Goal: Ask a question: Seek information or help from site administrators or community

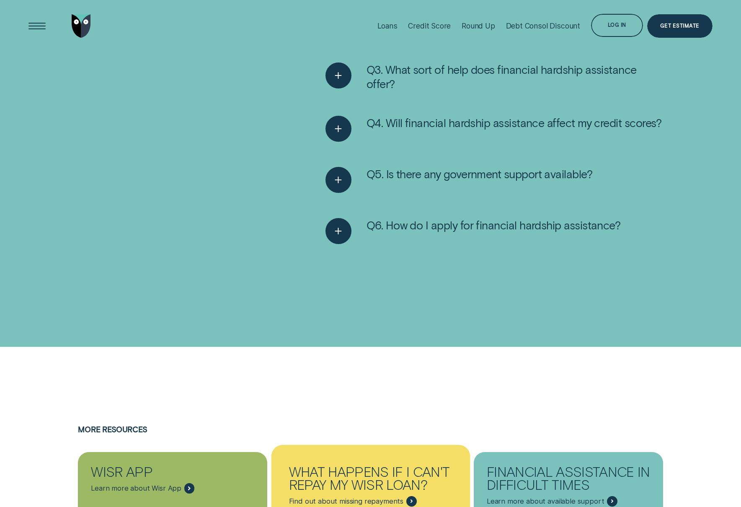
scroll to position [1695, 0]
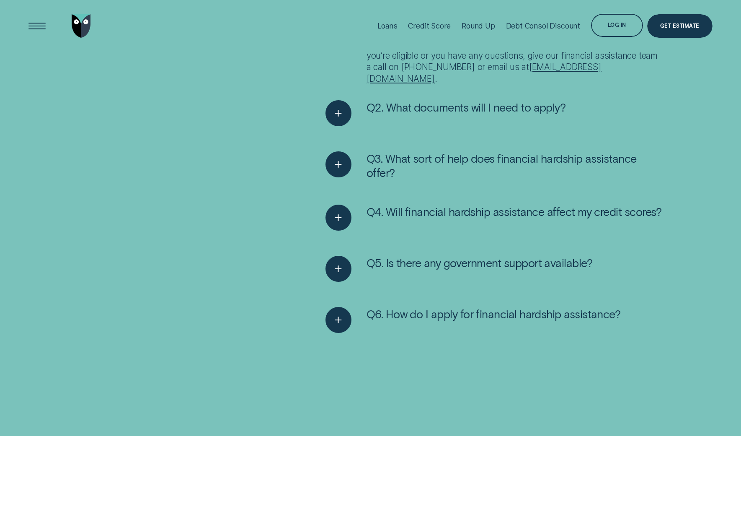
click at [469, 305] on ul "Q1. Should I apply for financial hardship assistance? If something unexpected h…" at bounding box center [494, 72] width 346 height 571
click at [470, 315] on span "Q6. How do I apply for financial hardship assistance?" at bounding box center [494, 314] width 254 height 14
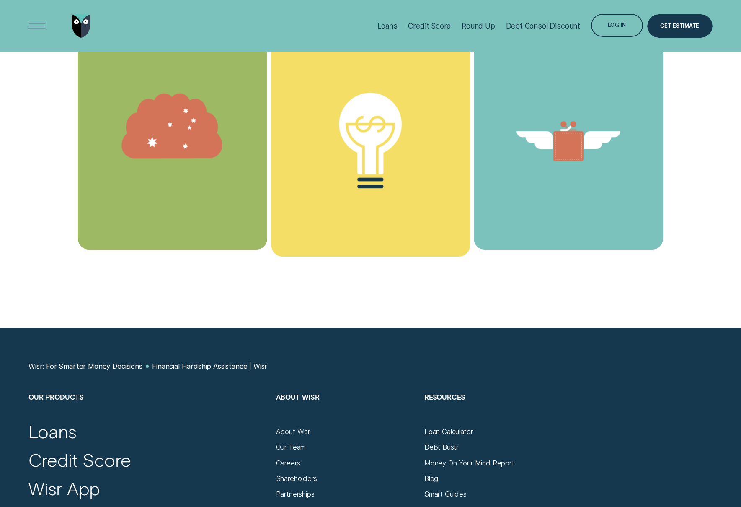
scroll to position [2253, 0]
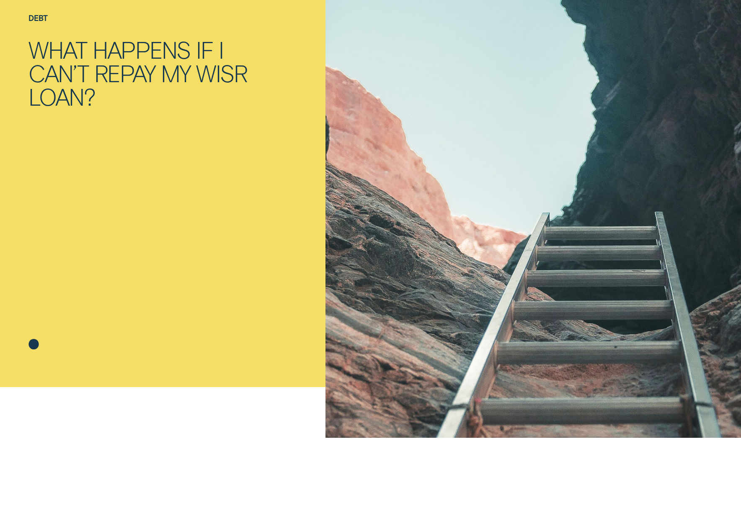
scroll to position [475, 0]
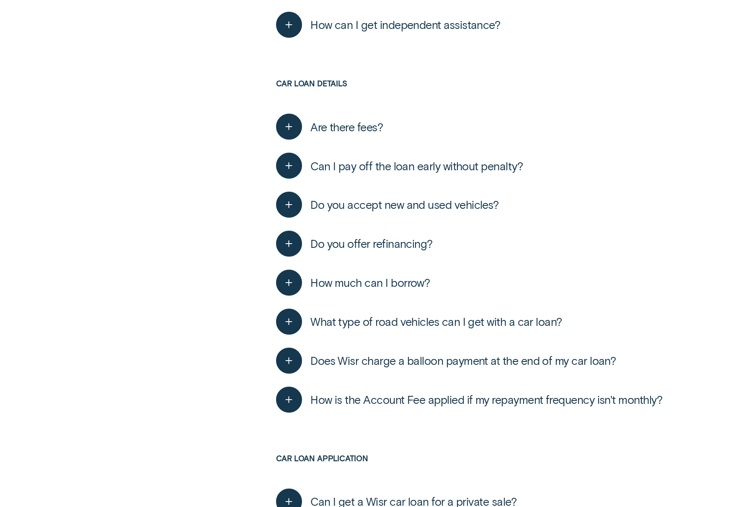
scroll to position [2844, 0]
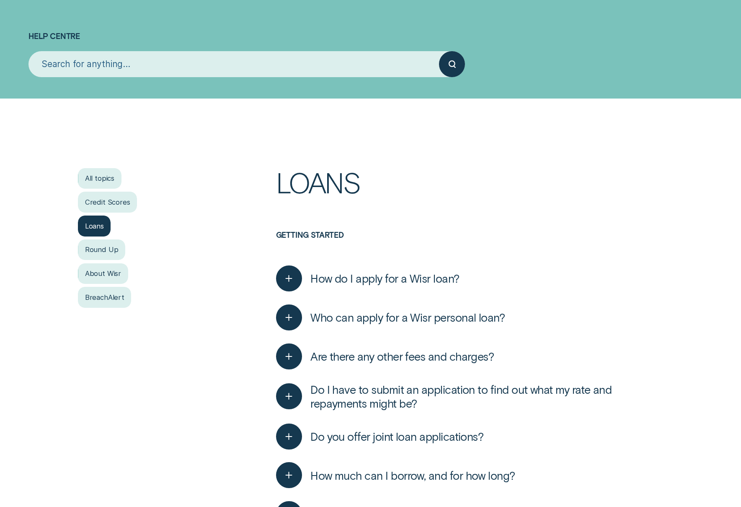
scroll to position [39, 0]
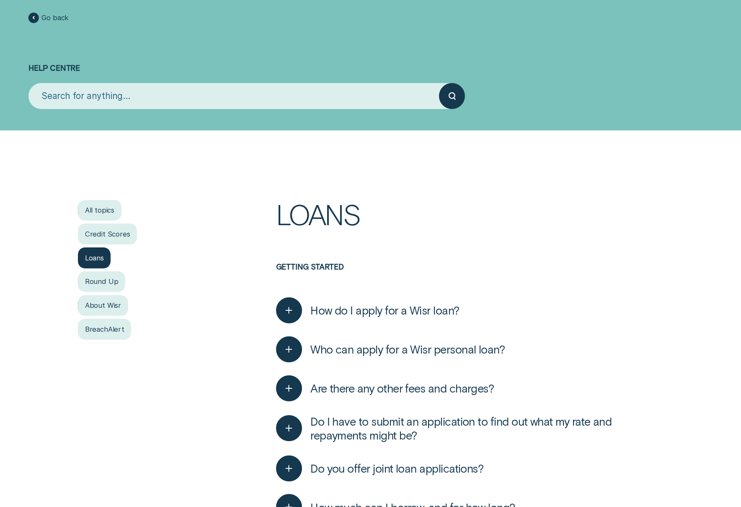
click at [137, 99] on input "search" at bounding box center [233, 96] width 411 height 26
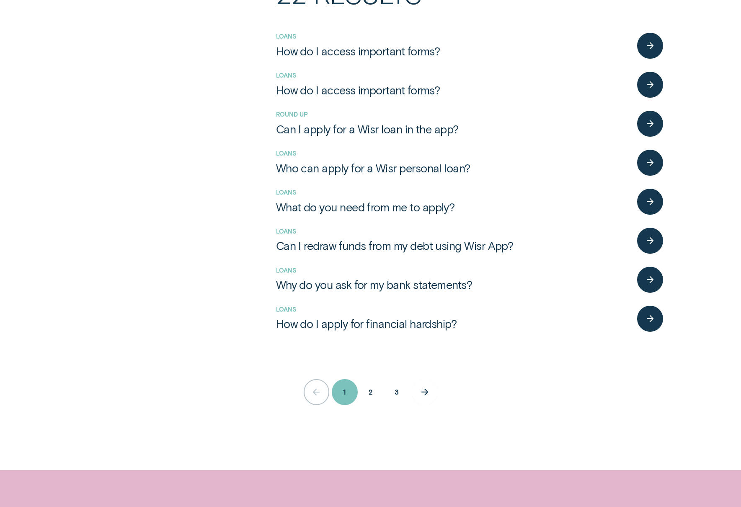
scroll to position [245, 0]
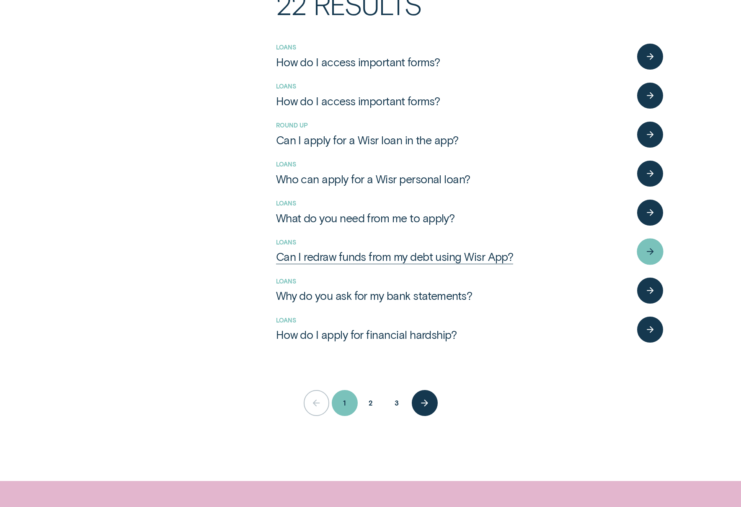
type input "form"
click at [349, 259] on div "Can I redraw funds from my debt using Wisr App?" at bounding box center [395, 256] width 238 height 14
